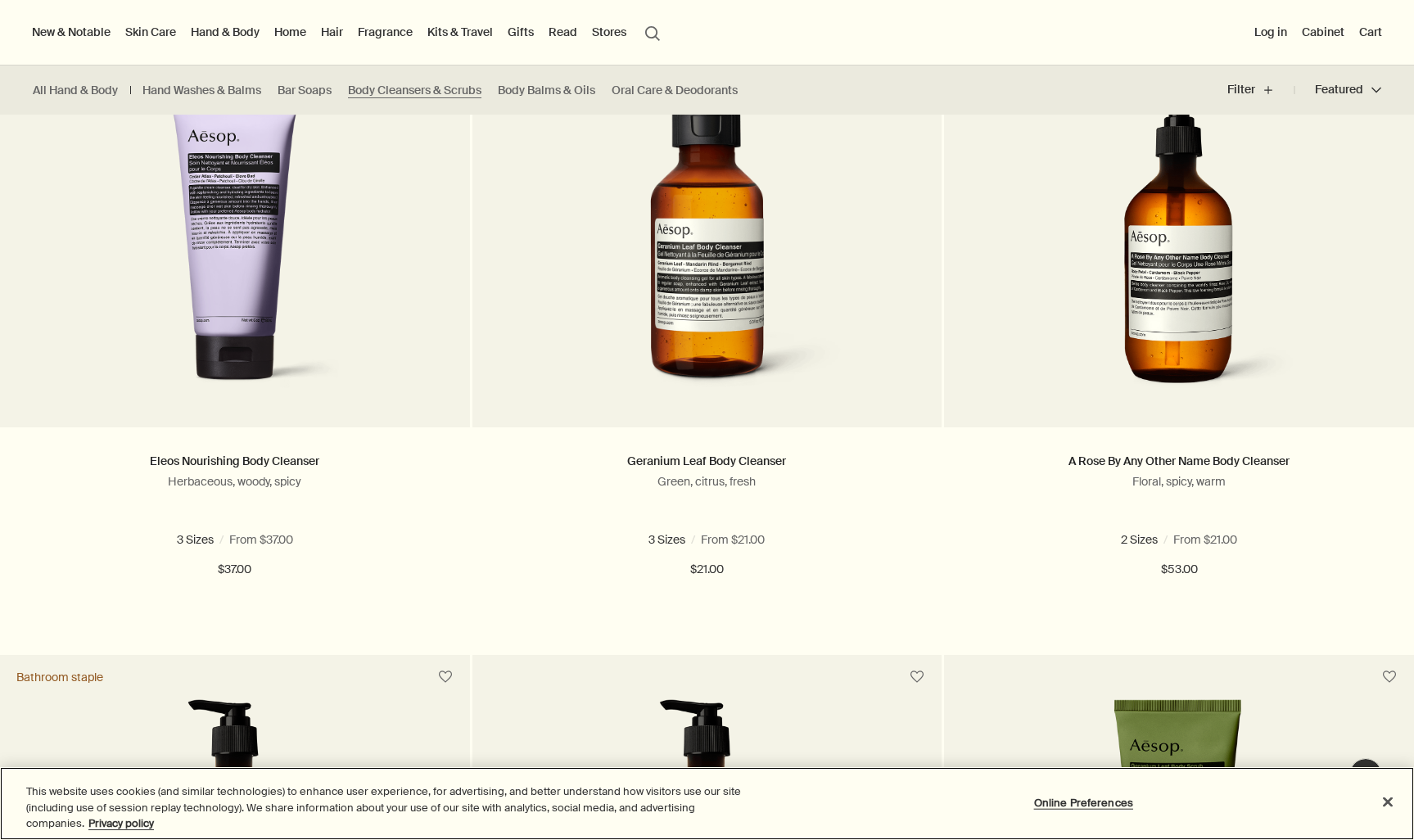
scroll to position [339, 0]
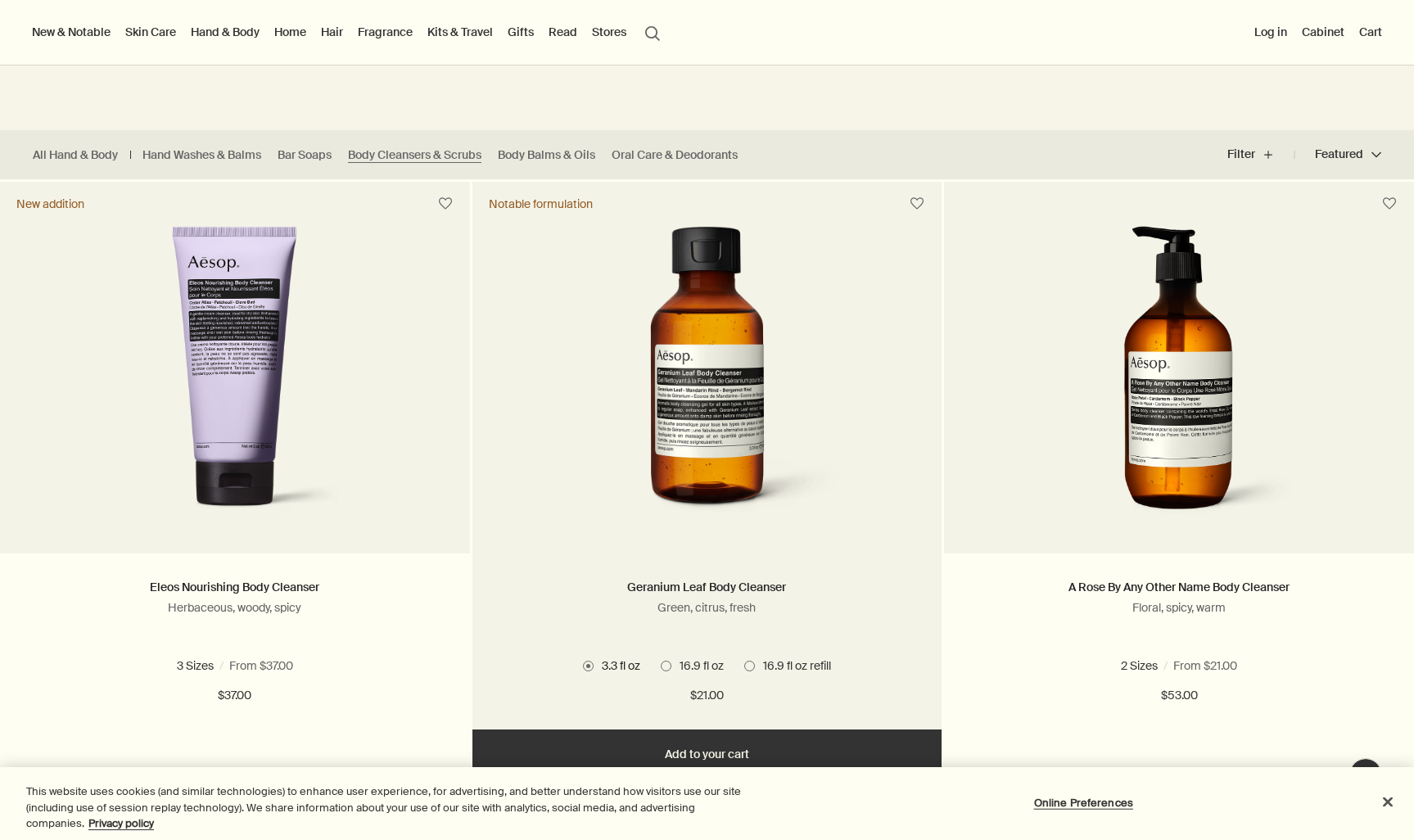
click at [748, 662] on span at bounding box center [749, 665] width 11 height 11
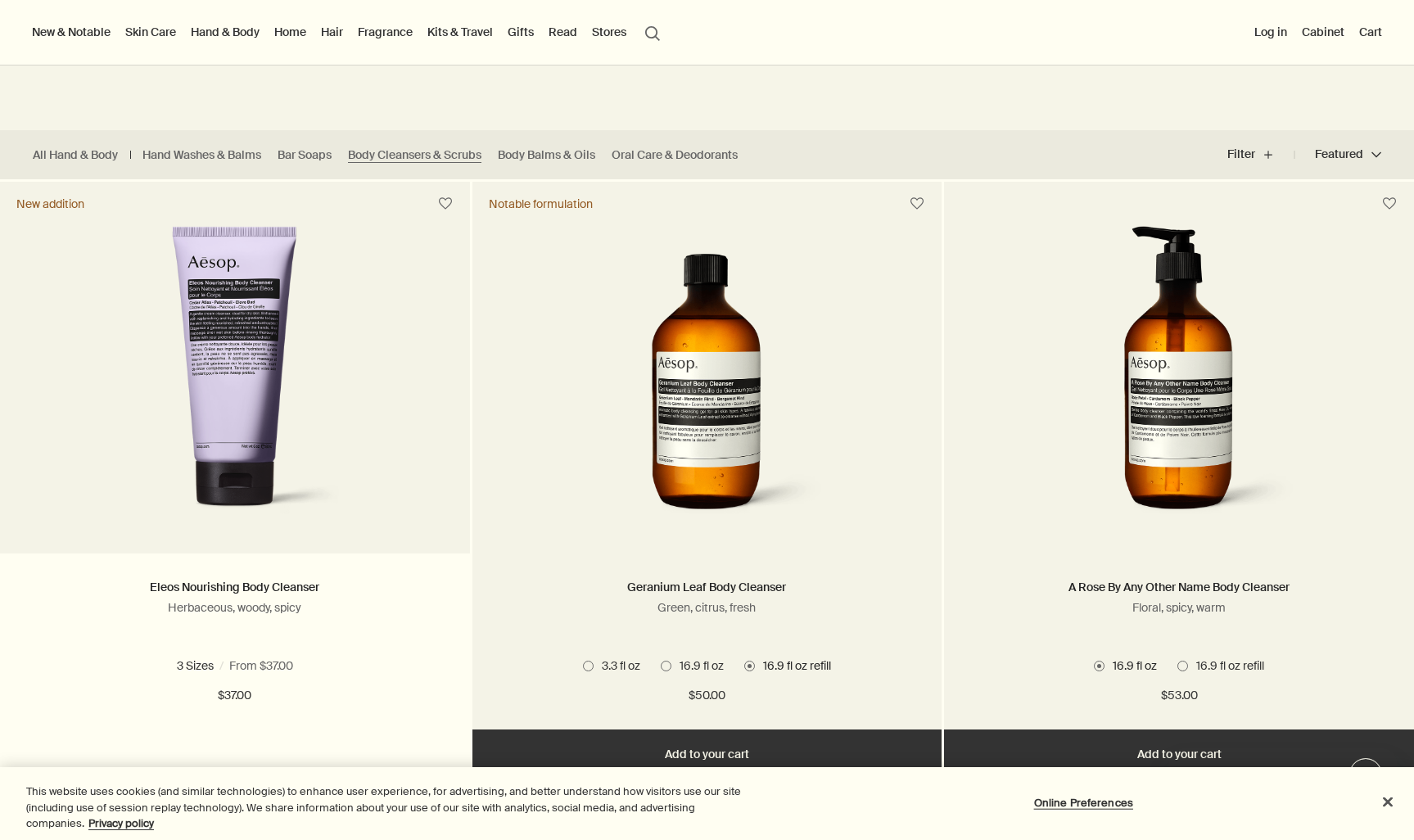
scroll to position [0, 0]
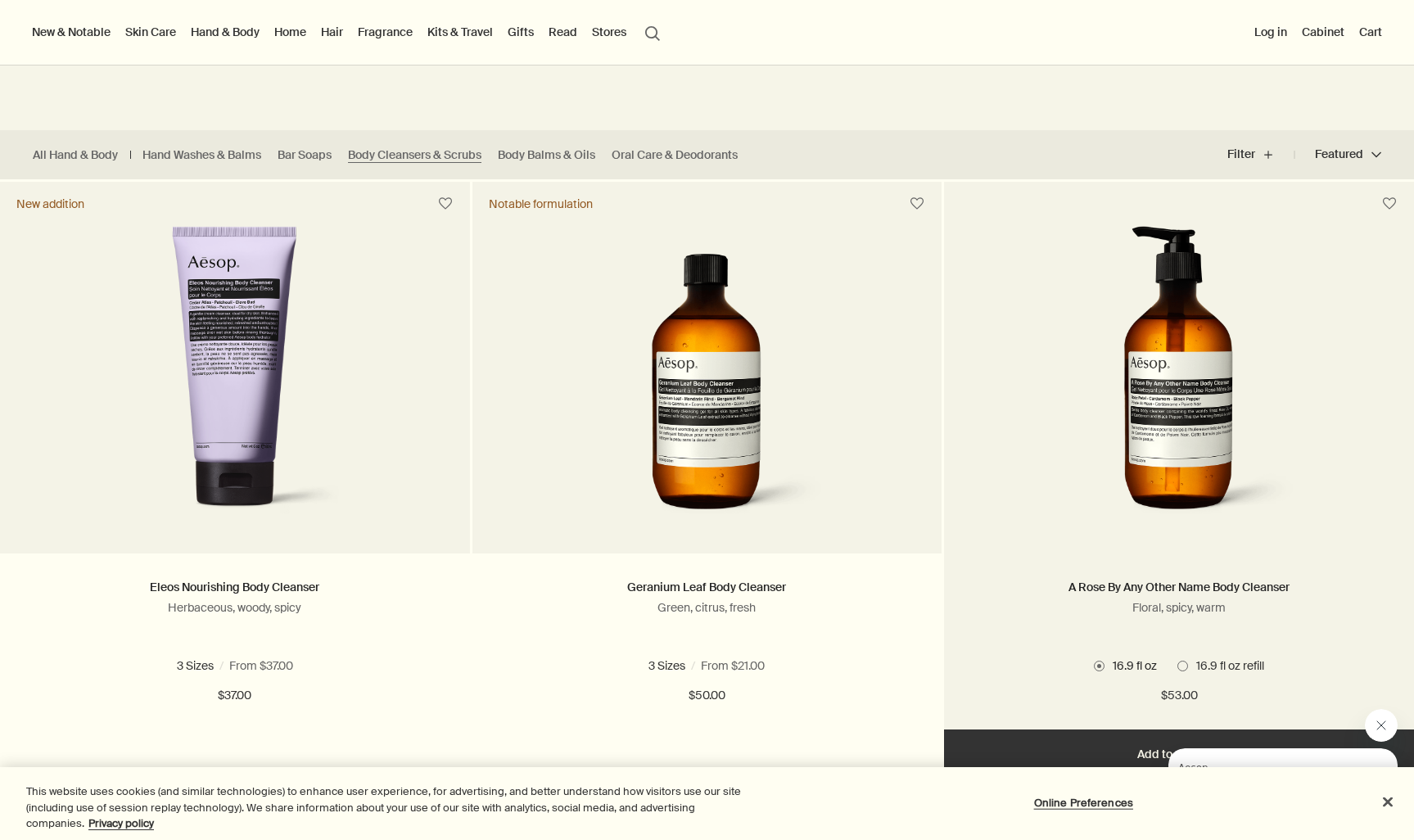
click at [1181, 667] on span at bounding box center [1182, 665] width 11 height 11
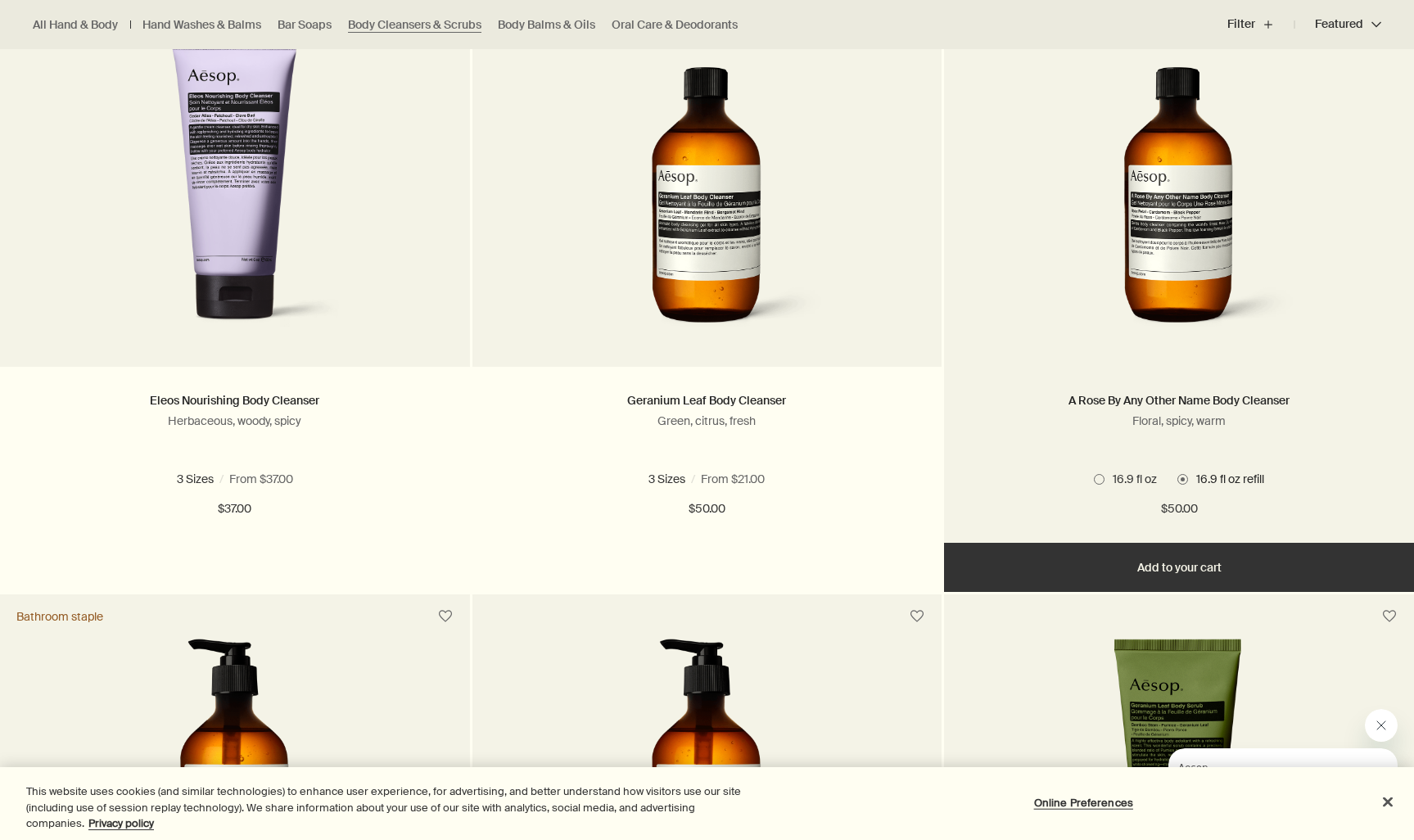
scroll to position [531, 0]
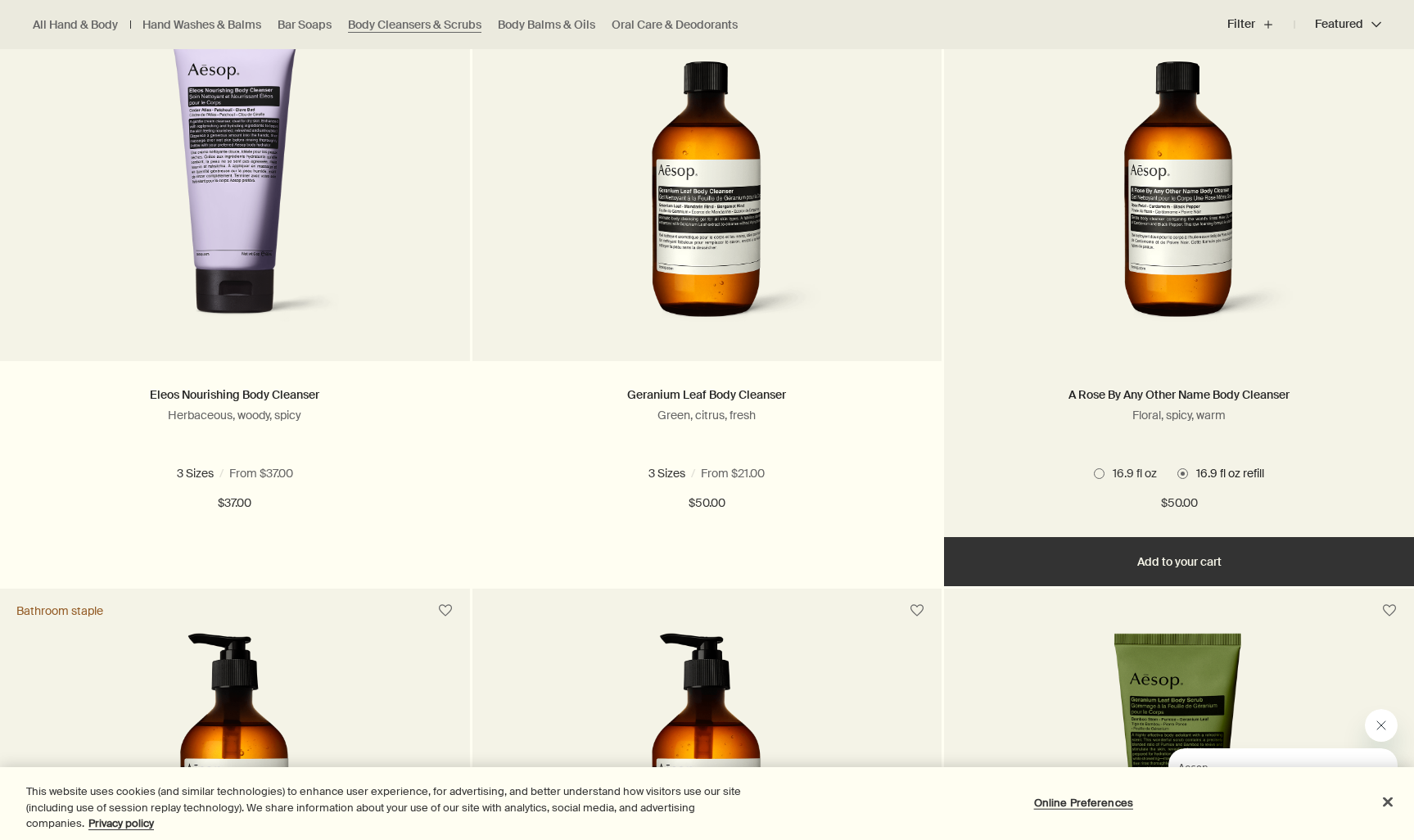
click at [1246, 577] on button "Add Add to your cart" at bounding box center [1178, 561] width 470 height 49
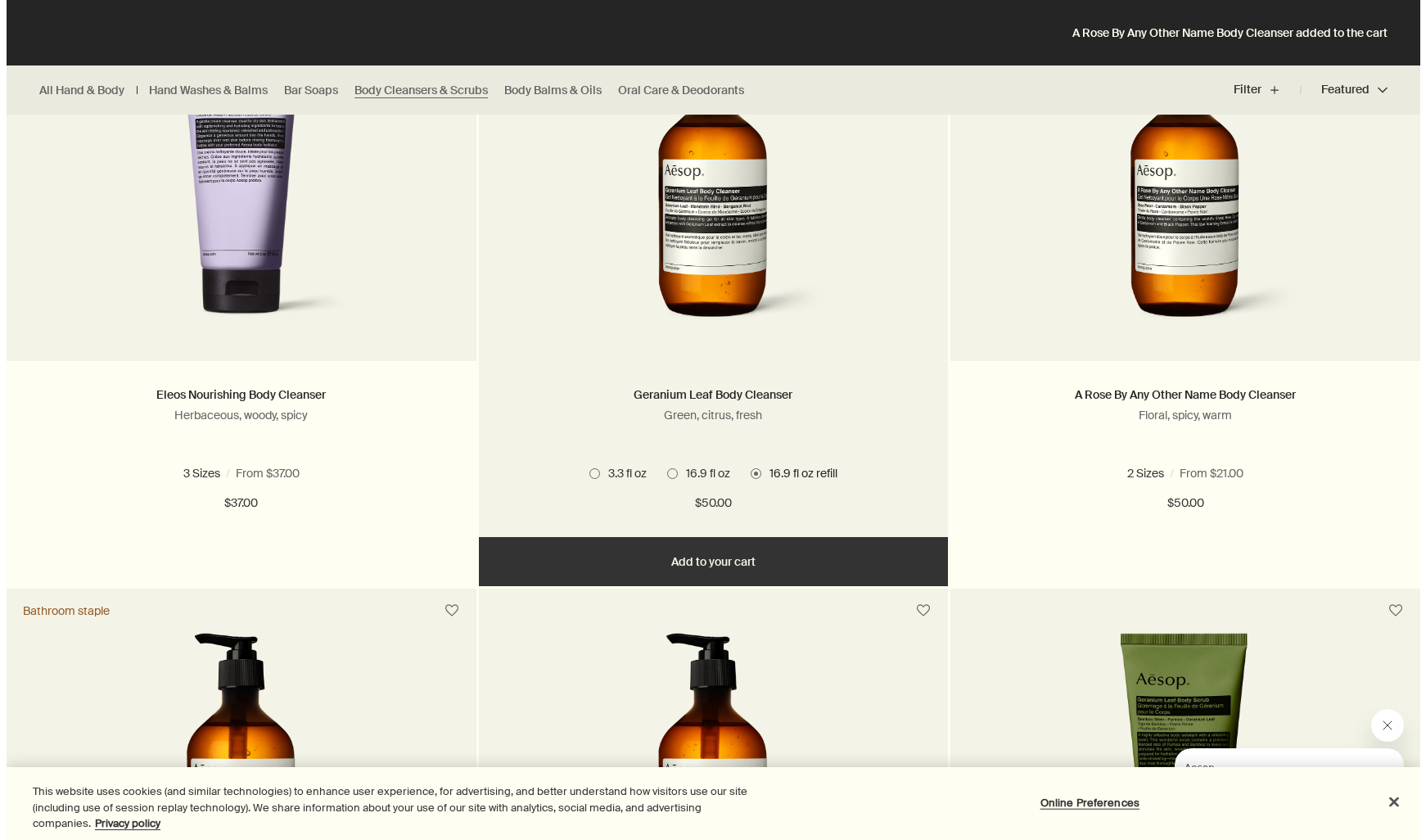
scroll to position [0, 0]
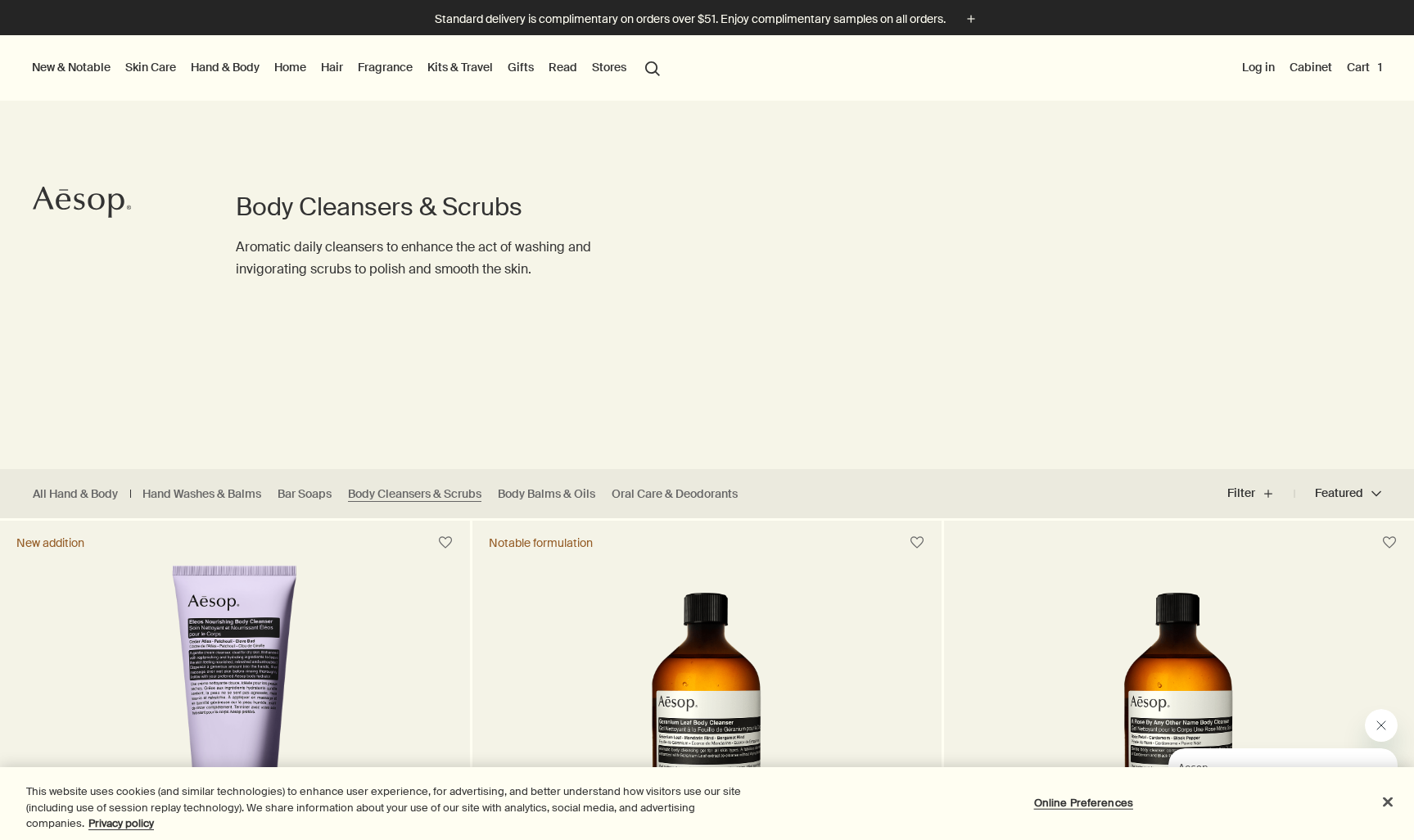
click at [1359, 67] on button "Cart 1" at bounding box center [1364, 67] width 41 height 22
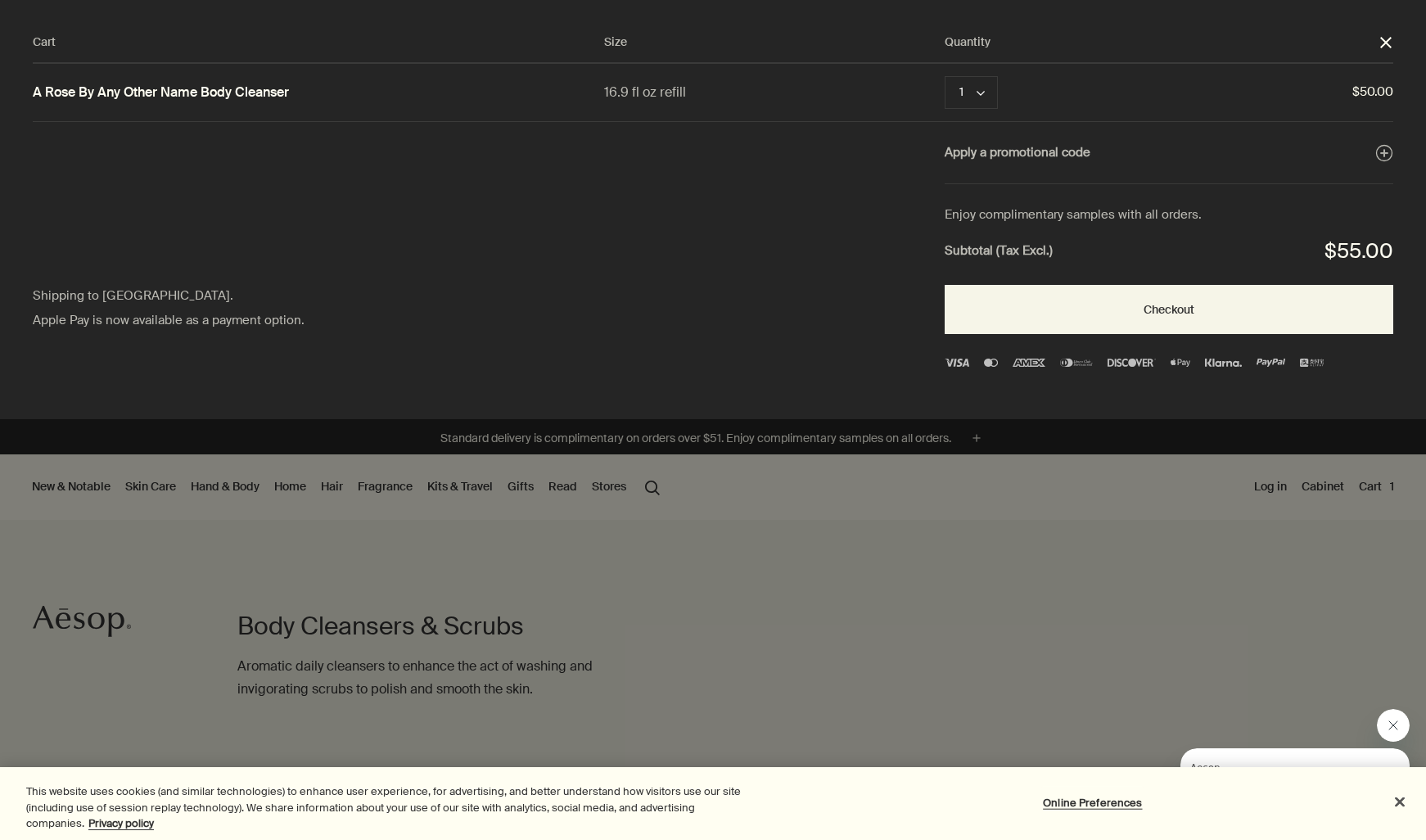
click at [1309, 0] on div at bounding box center [713, 0] width 1426 height 0
click at [1259, 0] on div at bounding box center [713, 0] width 1426 height 0
click at [1184, 0] on div at bounding box center [713, 0] width 1426 height 0
click at [1318, 0] on div at bounding box center [713, 0] width 1426 height 0
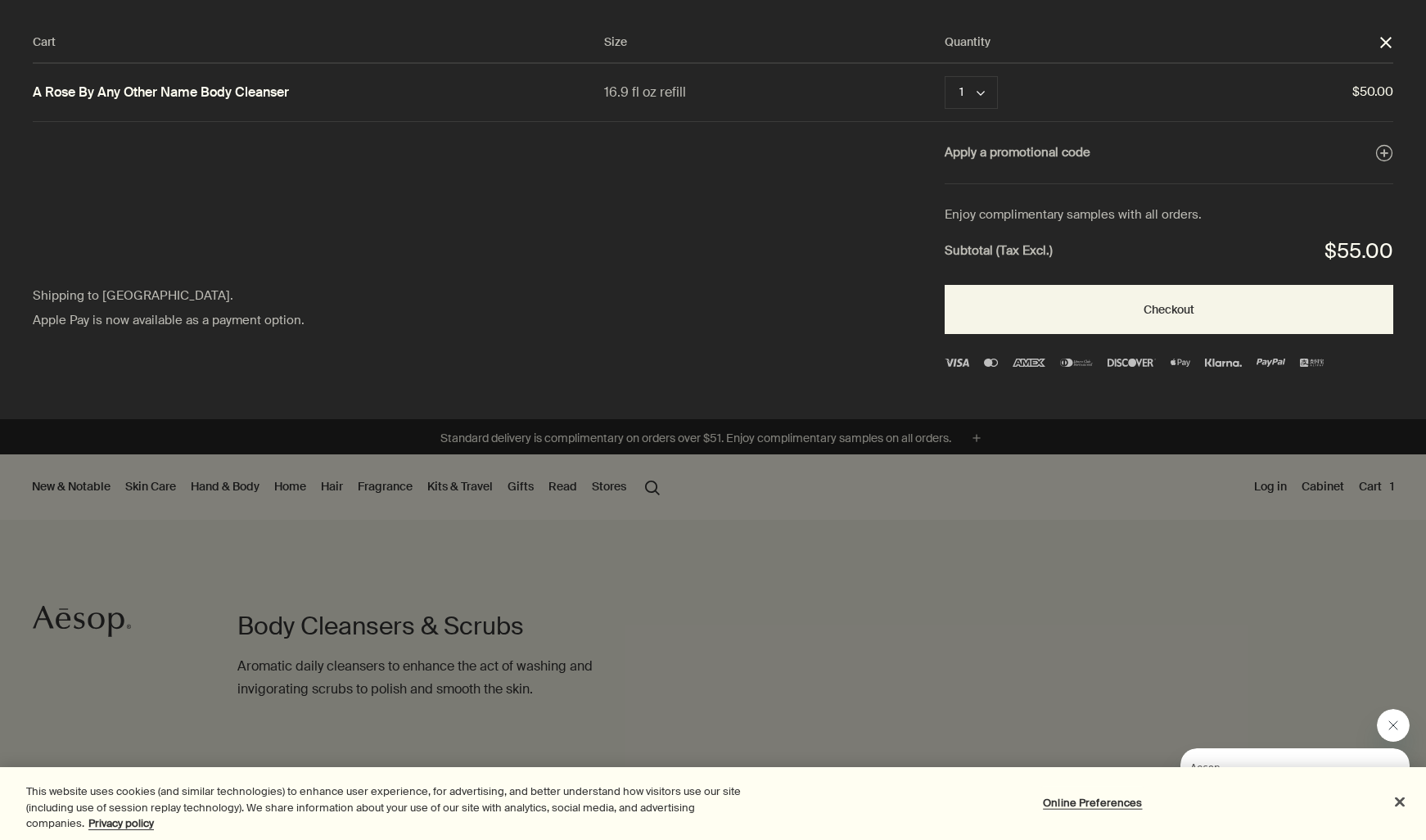
click at [1325, 0] on div at bounding box center [713, 0] width 1426 height 0
click at [1311, 0] on div at bounding box center [713, 0] width 1426 height 0
drag, startPoint x: 1173, startPoint y: 66, endPoint x: 1163, endPoint y: 66, distance: 10.0
click at [1163, 0] on div at bounding box center [713, 0] width 1426 height 0
drag, startPoint x: 1163, startPoint y: 66, endPoint x: 1252, endPoint y: 181, distance: 145.4
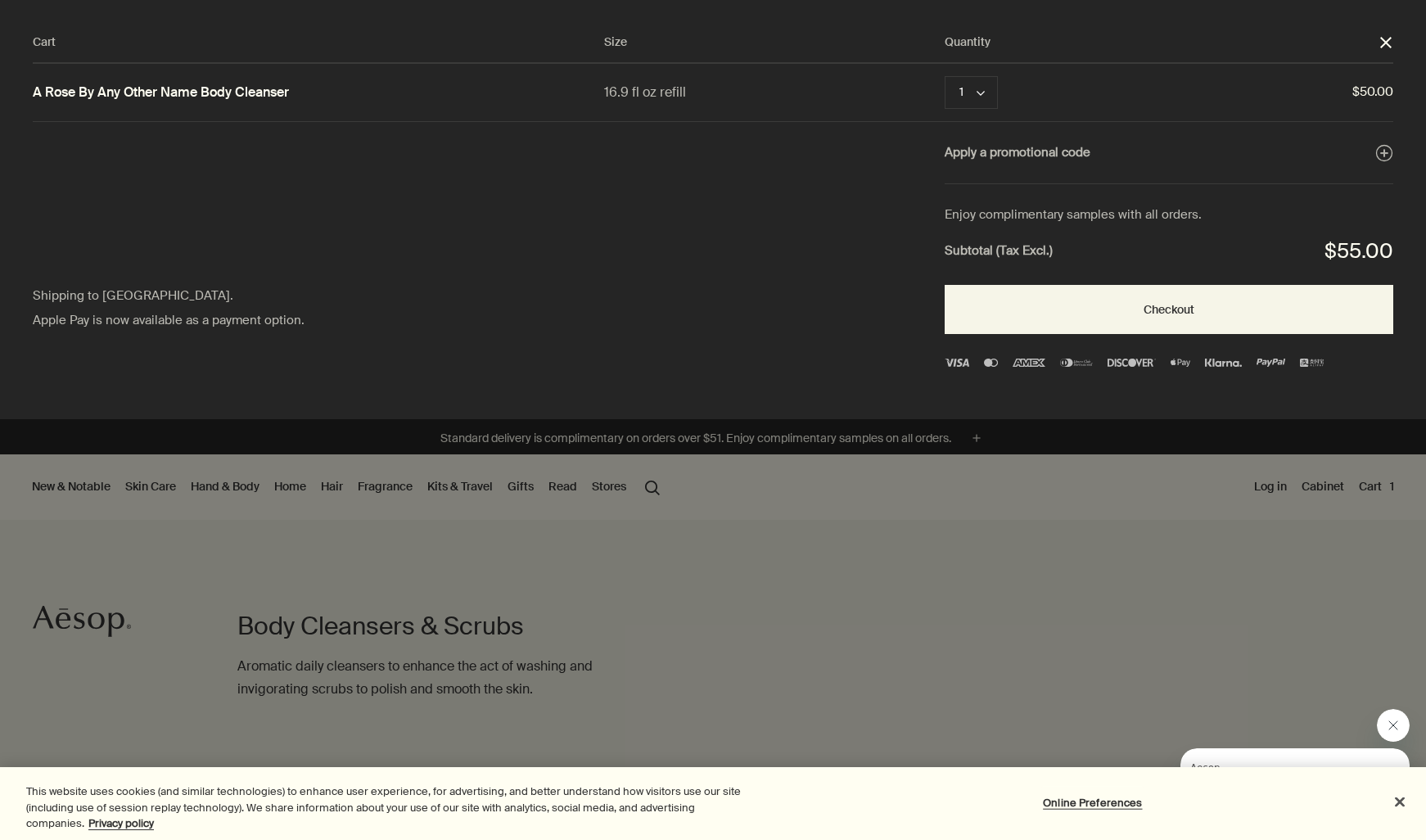
click at [1167, 0] on div at bounding box center [713, 0] width 1426 height 0
click at [1328, 0] on div at bounding box center [713, 0] width 1426 height 0
click at [1262, 320] on button "Checkout" at bounding box center [1169, 309] width 449 height 49
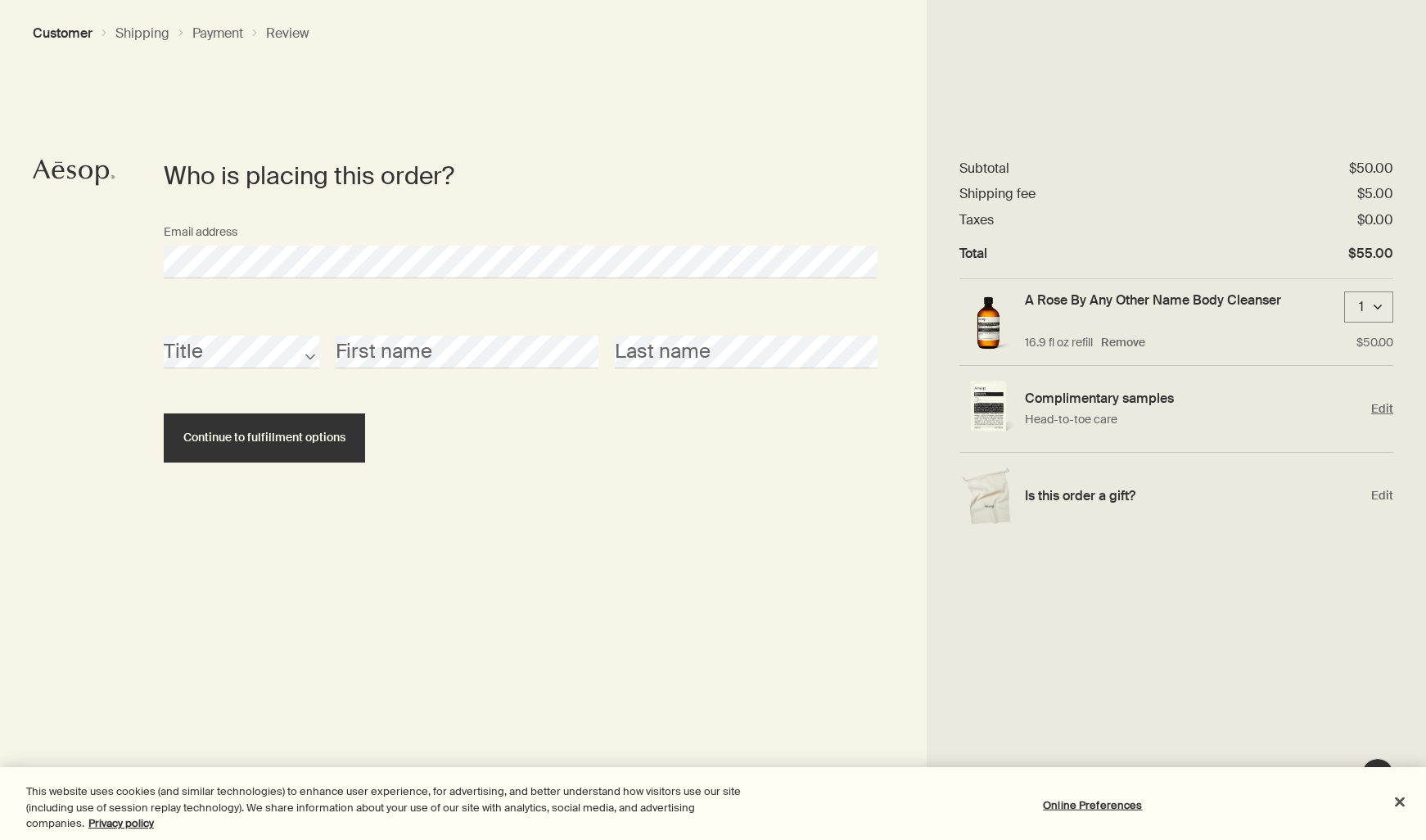
click at [1387, 411] on span "Edit" at bounding box center [1382, 408] width 22 height 16
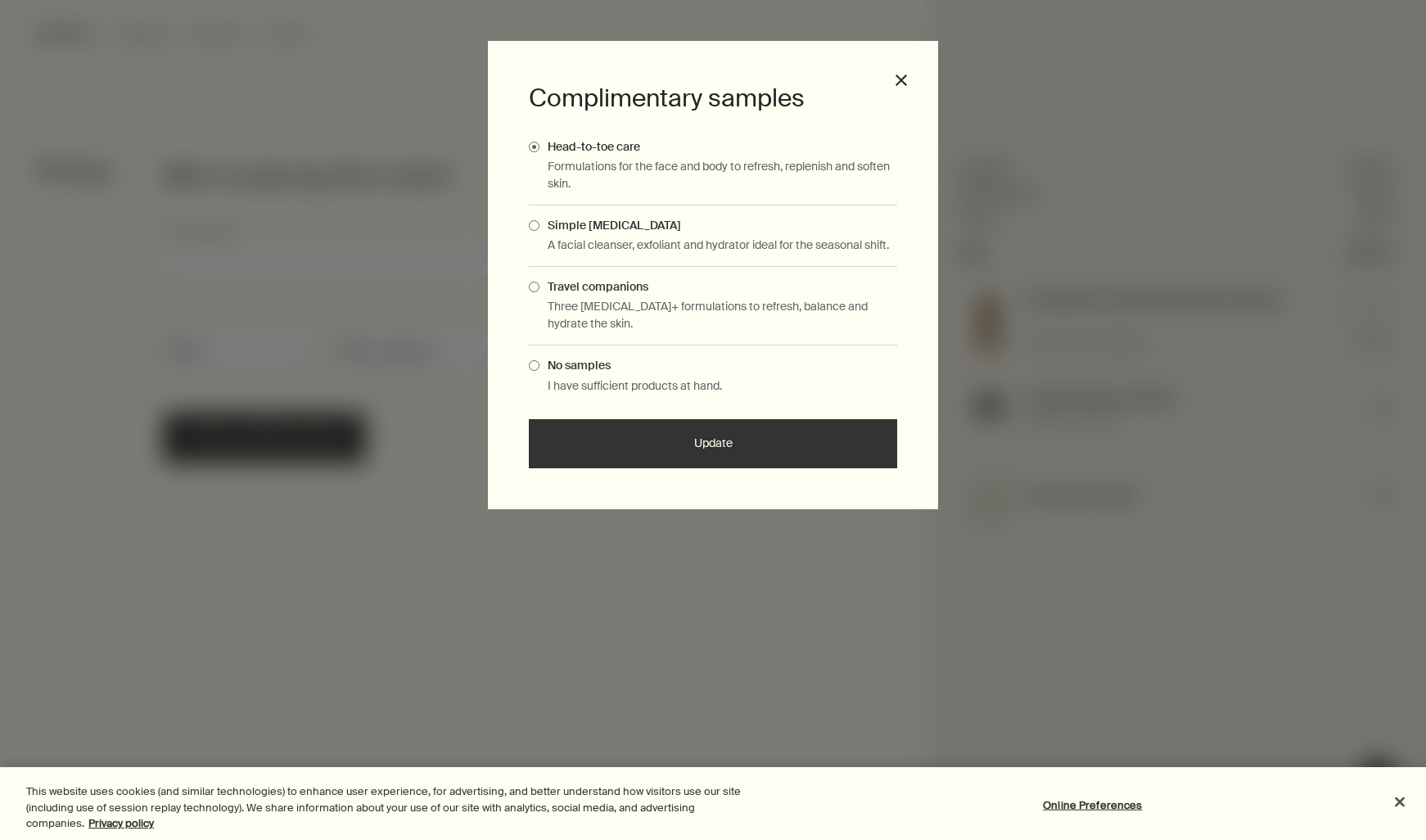
click at [534, 287] on span "Complimentary Samples Modal" at bounding box center [534, 287] width 11 height 11
click at [539, 287] on input "Travel companions" at bounding box center [539, 284] width 0 height 11
click at [533, 224] on span "Complimentary Samples Modal" at bounding box center [534, 225] width 11 height 11
click at [539, 224] on input "Simple skin care" at bounding box center [539, 223] width 0 height 11
click at [529, 291] on label "Travel companions" at bounding box center [713, 287] width 369 height 15
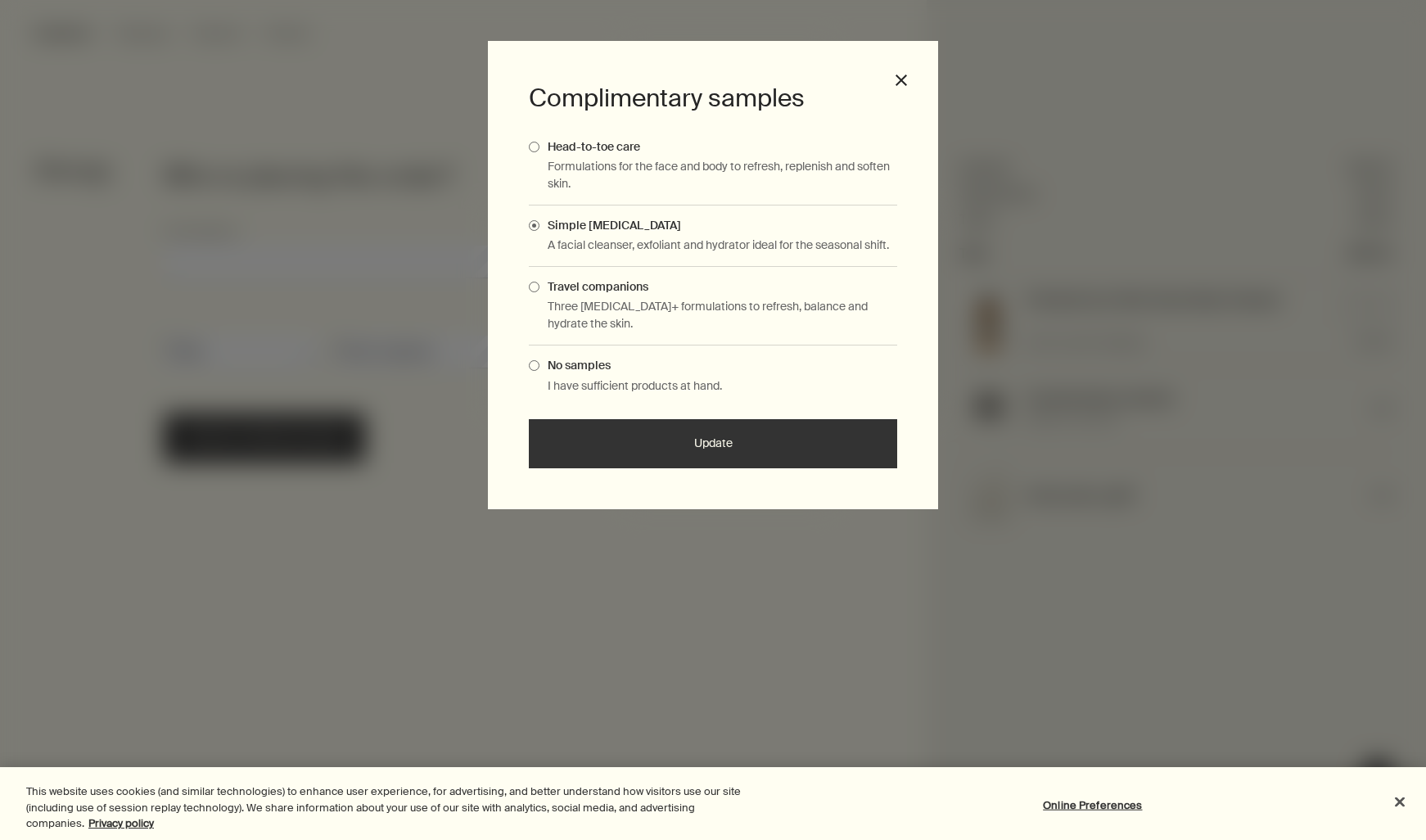
click at [539, 290] on input "Travel companions" at bounding box center [539, 284] width 0 height 11
click at [744, 451] on button "Update" at bounding box center [713, 443] width 369 height 49
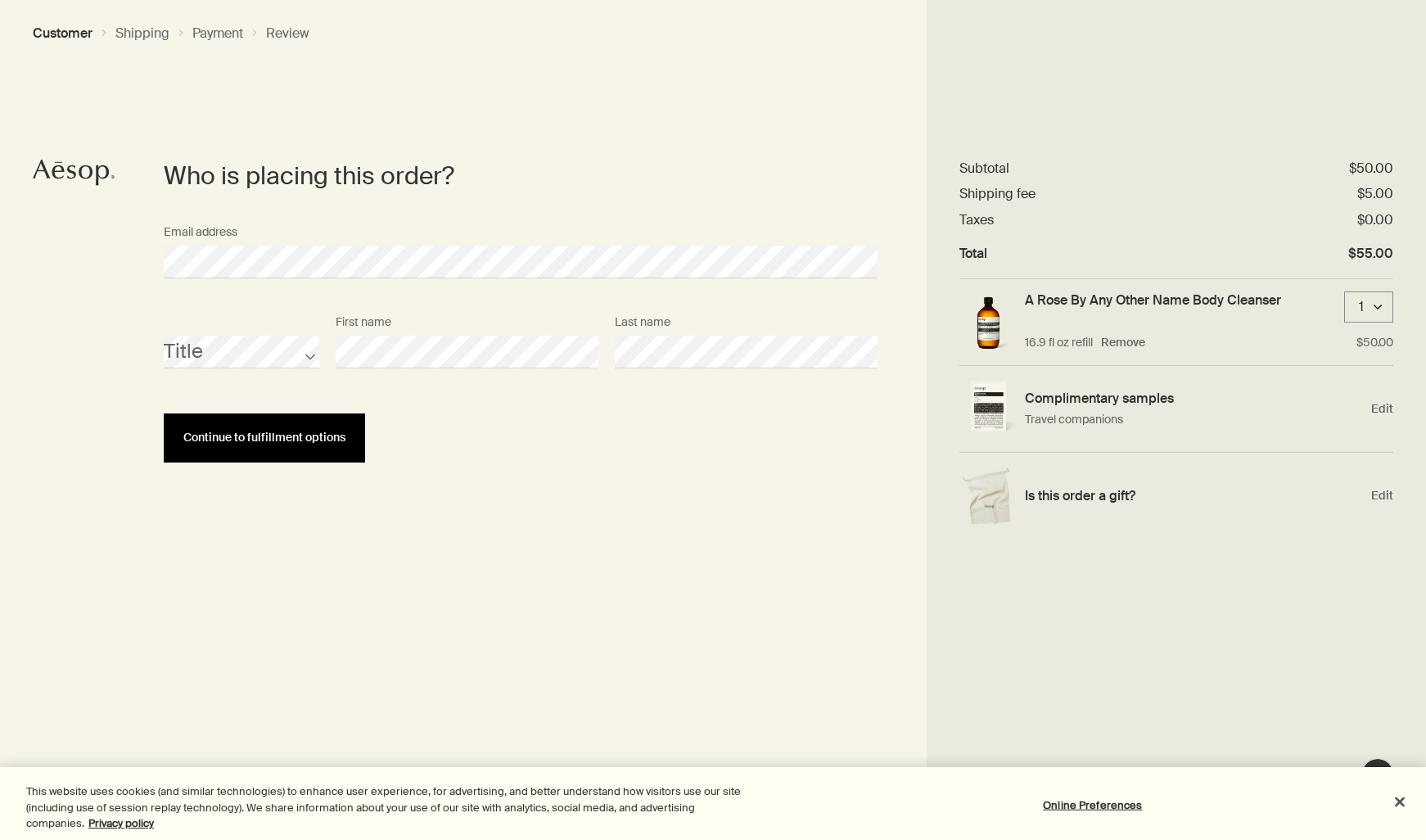
click at [250, 442] on span "Continue to fulfillment options" at bounding box center [264, 437] width 162 height 12
